Goal: Task Accomplishment & Management: Complete application form

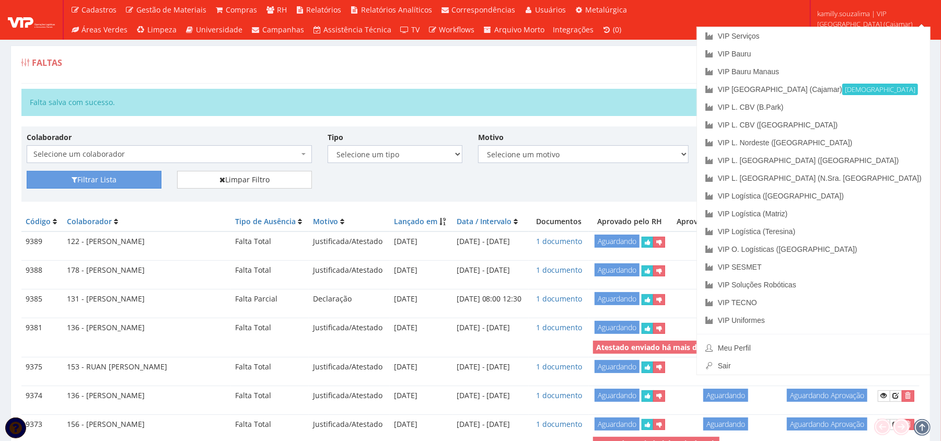
click at [674, 77] on div "Faltas Registrar Falta" at bounding box center [470, 67] width 899 height 31
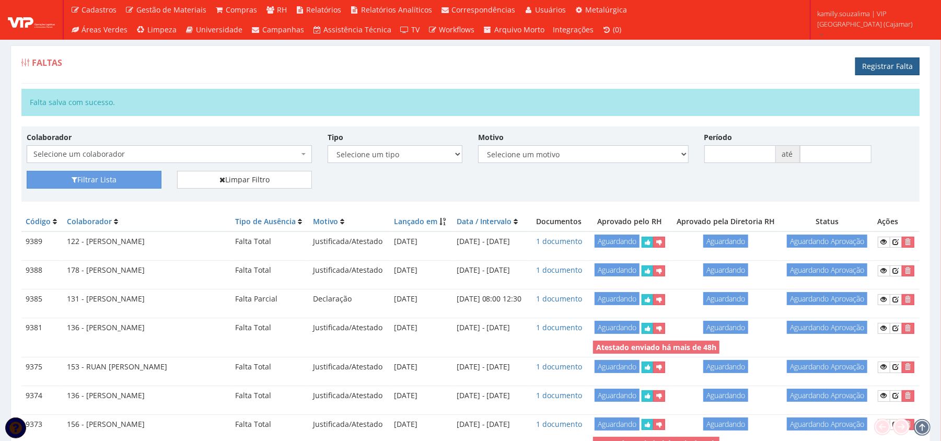
click at [900, 64] on link "Registrar Falta" at bounding box center [888, 67] width 64 height 18
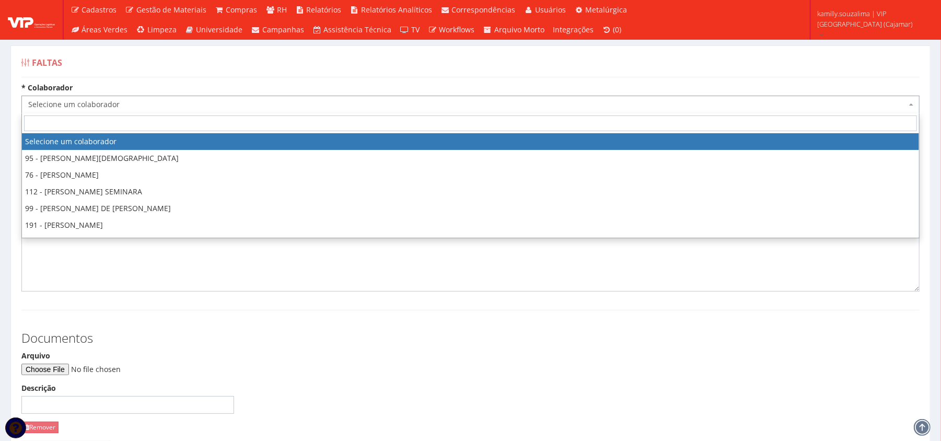
drag, startPoint x: 272, startPoint y: 101, endPoint x: 285, endPoint y: 91, distance: 16.7
click at [277, 96] on span "Selecione um colaborador" at bounding box center [470, 105] width 899 height 18
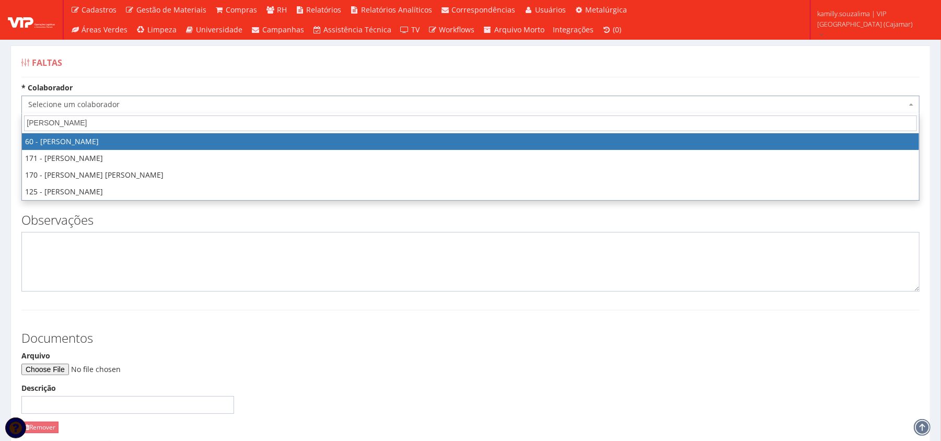
type input "[PERSON_NAME]"
select select "3184"
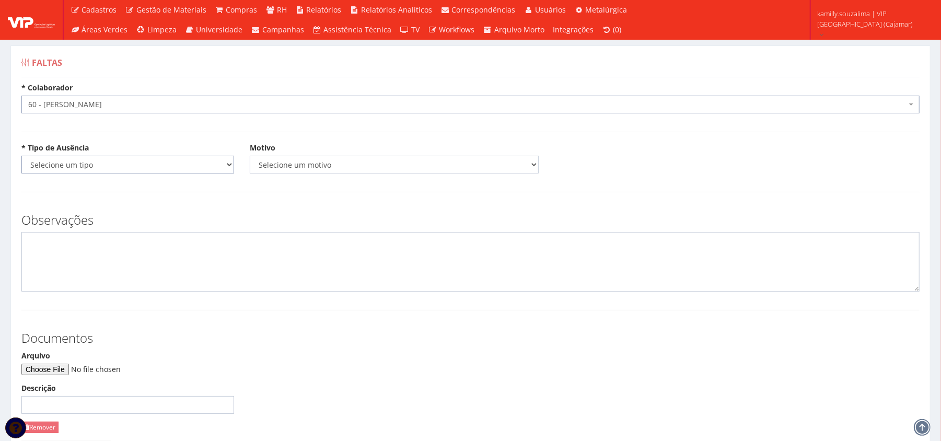
click at [125, 157] on select "Selecione um tipo Falta Total Falta Parcial Afastamento Férias" at bounding box center [127, 165] width 213 height 18
select select "total"
click at [21, 156] on select "Selecione um tipo Falta Total Falta Parcial Afastamento Férias" at bounding box center [127, 165] width 213 height 18
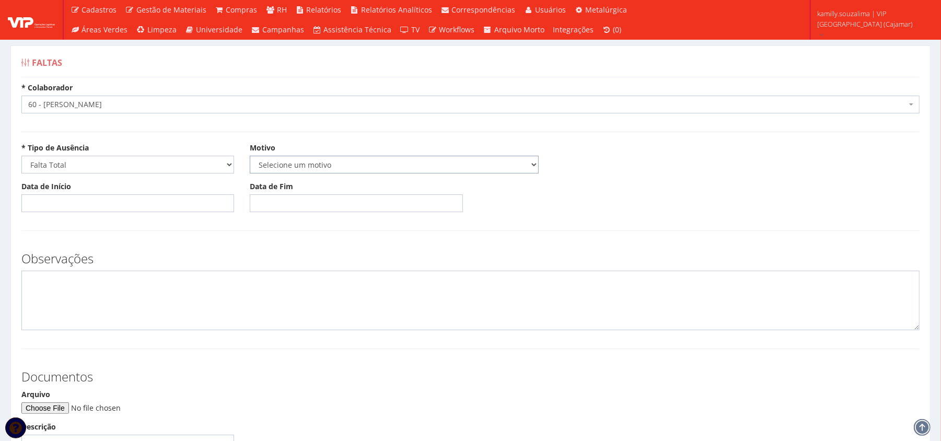
click at [343, 168] on select "Selecione um motivo Acidente Atestado Atraso Declaração Determinação Judicial D…" at bounding box center [394, 165] width 289 height 18
select select "atestado"
click at [250, 156] on select "Selecione um motivo Acidente Atestado Atraso Declaração Determinação Judicial D…" at bounding box center [394, 165] width 289 height 18
click at [101, 203] on input "Data de Início" at bounding box center [127, 203] width 213 height 18
click at [47, 276] on td "8" at bounding box center [46, 276] width 14 height 16
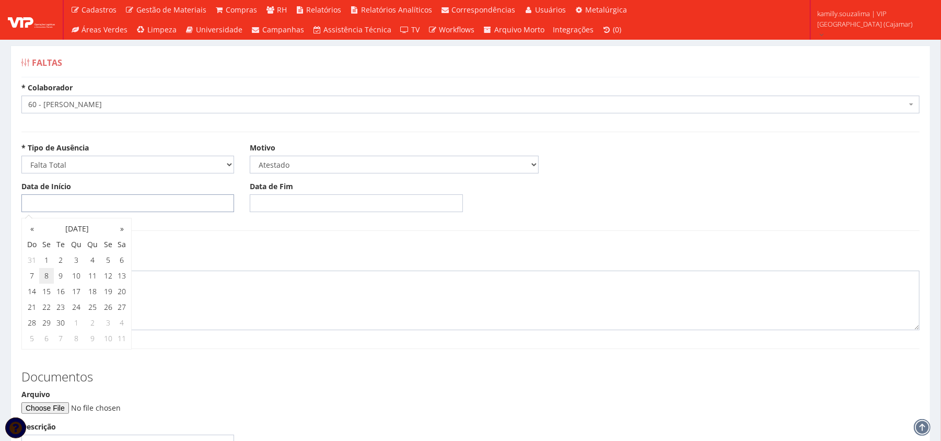
type input "[DATE]"
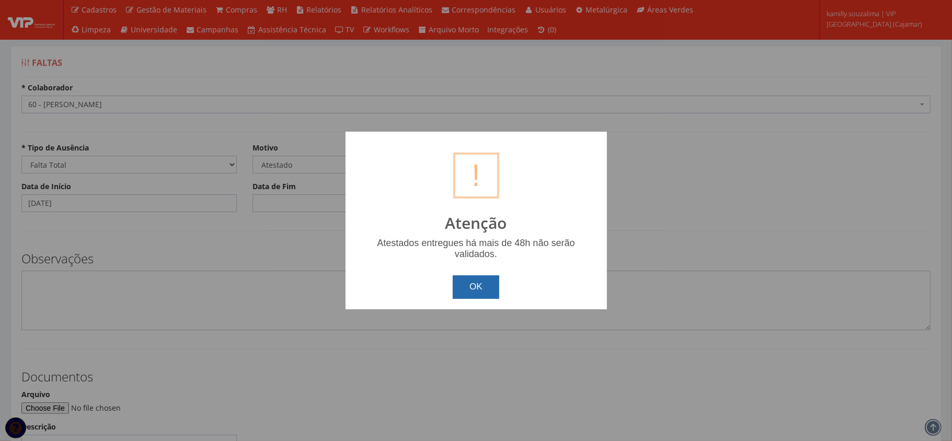
click at [479, 281] on button "OK" at bounding box center [476, 286] width 47 height 23
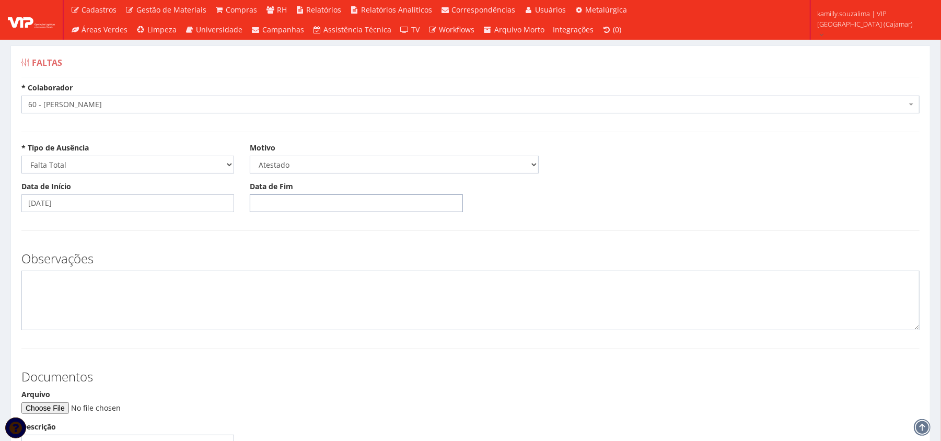
click at [312, 197] on input "Data de Fim" at bounding box center [356, 203] width 213 height 18
click at [274, 275] on td "8" at bounding box center [275, 276] width 14 height 16
type input "[DATE]"
click at [142, 307] on textarea at bounding box center [470, 301] width 899 height 60
type textarea "c"
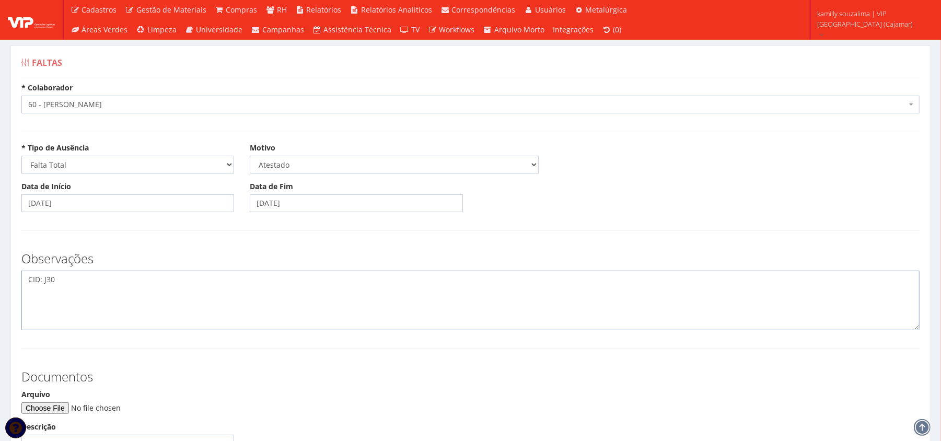
type textarea "CID: J30"
click at [64, 410] on input "Arquivo" at bounding box center [92, 409] width 142 height 12
type input "C:\fakepath\Imagem do WhatsApp de 2025-09-10 à(s) 18.06.05_24acb88f.jpg"
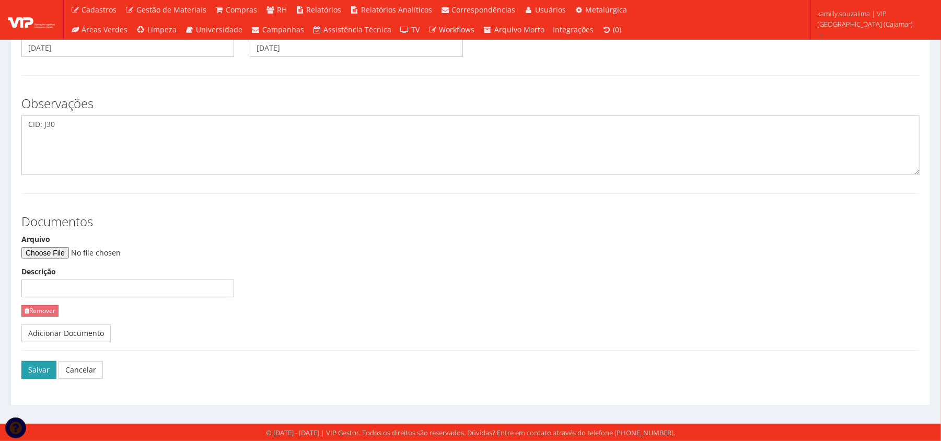
click at [30, 367] on button "Salvar" at bounding box center [38, 370] width 35 height 18
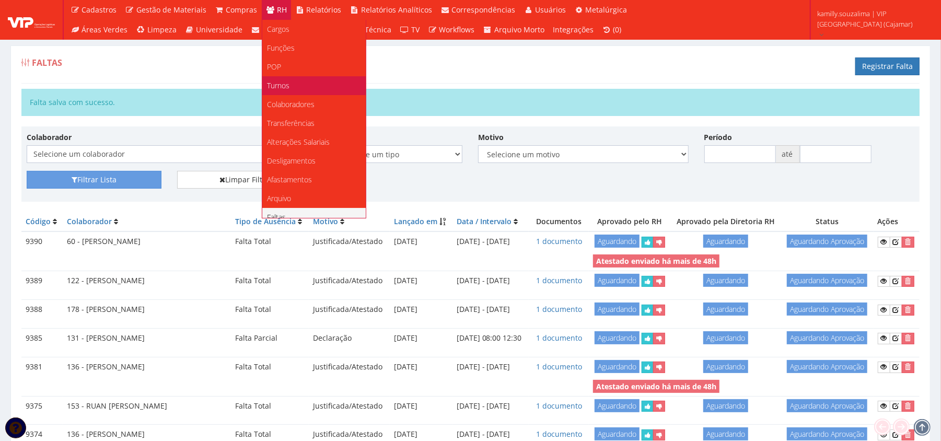
click at [288, 93] on link "Turnos" at bounding box center [314, 85] width 104 height 19
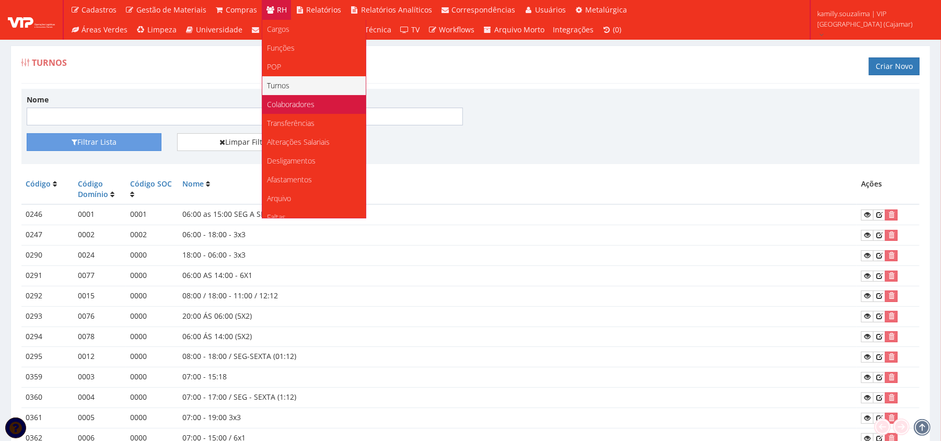
click at [305, 102] on span "Colaboradores" at bounding box center [292, 104] width 48 height 10
